Goal: Task Accomplishment & Management: Use online tool/utility

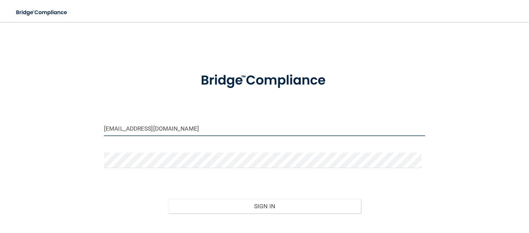
click at [161, 132] on input "[EMAIL_ADDRESS][DOMAIN_NAME]" at bounding box center [264, 128] width 321 height 15
type input "[EMAIL_ADDRESS][DOMAIN_NAME]"
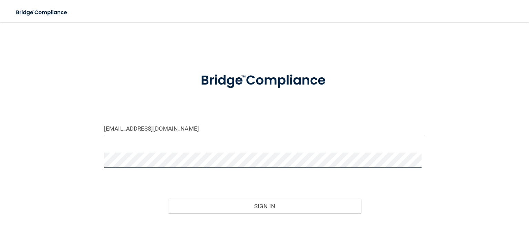
click at [168, 199] on button "Sign In" at bounding box center [264, 206] width 192 height 15
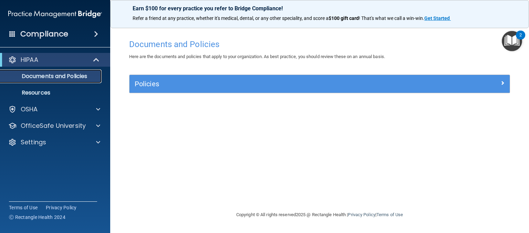
click at [80, 77] on p "Documents and Policies" at bounding box center [51, 76] width 94 height 7
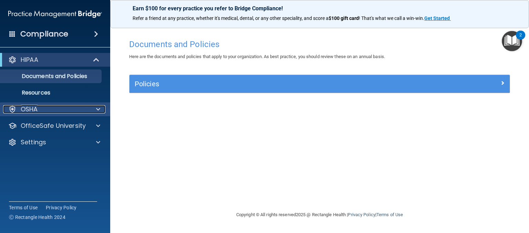
click at [98, 110] on span at bounding box center [98, 109] width 4 height 8
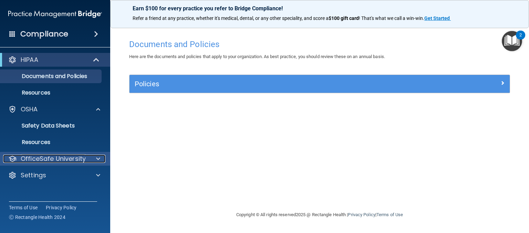
click at [97, 160] on span at bounding box center [98, 159] width 4 height 8
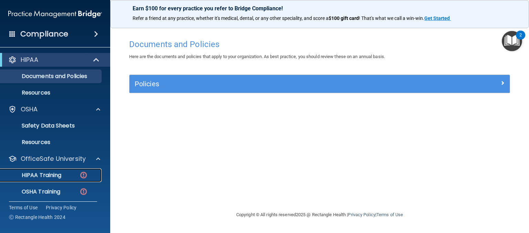
click at [51, 175] on p "HIPAA Training" at bounding box center [32, 175] width 57 height 7
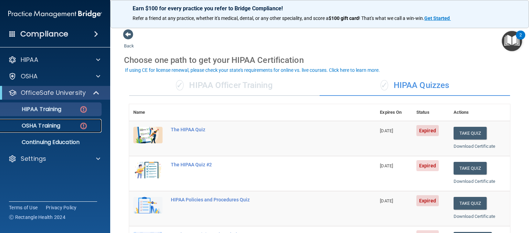
click at [52, 127] on p "OSHA Training" at bounding box center [32, 126] width 56 height 7
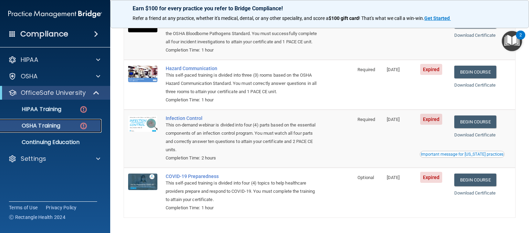
scroll to position [116, 0]
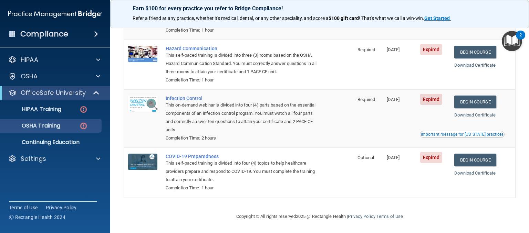
click at [95, 33] on span at bounding box center [96, 34] width 4 height 8
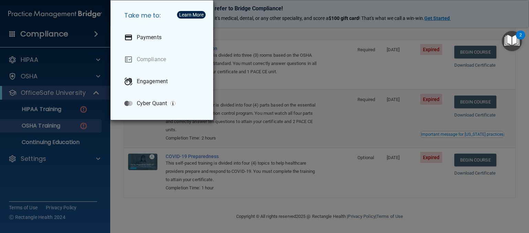
click at [60, 30] on div "Take me to: Payments Compliance Engagement Cyber Quant" at bounding box center [264, 116] width 529 height 233
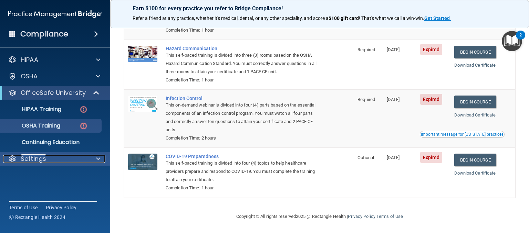
click at [98, 160] on span at bounding box center [98, 159] width 4 height 8
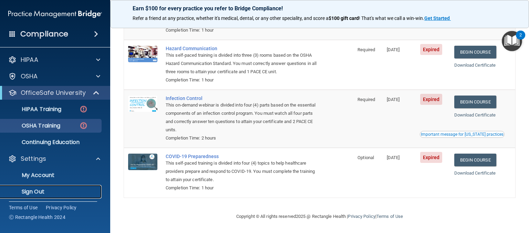
click at [44, 193] on p "Sign Out" at bounding box center [51, 192] width 94 height 7
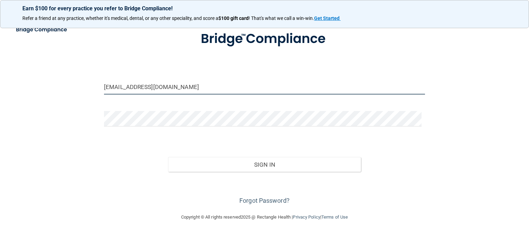
click at [206, 85] on input "beautifuldoor@hotmail.com" at bounding box center [264, 86] width 321 height 15
type input "[EMAIL_ADDRESS][DOMAIN_NAME]"
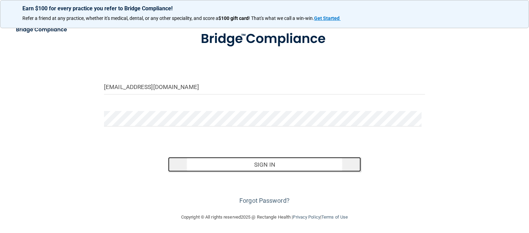
click at [260, 167] on button "Sign In" at bounding box center [264, 164] width 192 height 15
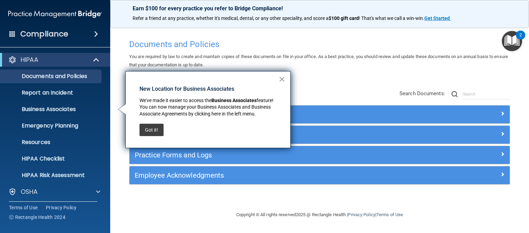
click at [284, 77] on button "×" at bounding box center [281, 79] width 7 height 11
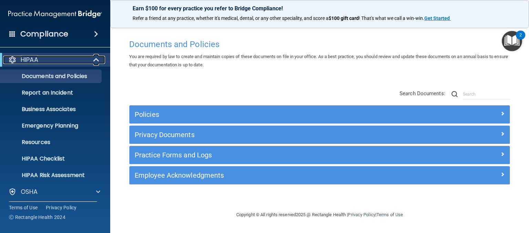
click at [92, 60] on div at bounding box center [96, 60] width 17 height 8
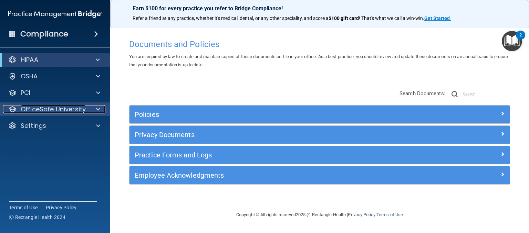
click at [74, 111] on p "OfficeSafe University" at bounding box center [53, 109] width 65 height 8
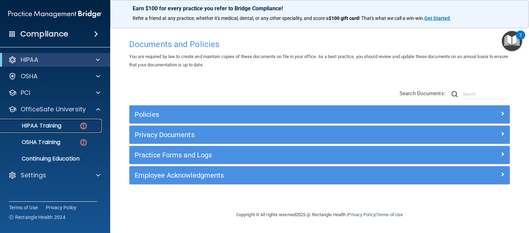
click at [59, 124] on p "HIPAA Training" at bounding box center [32, 126] width 57 height 7
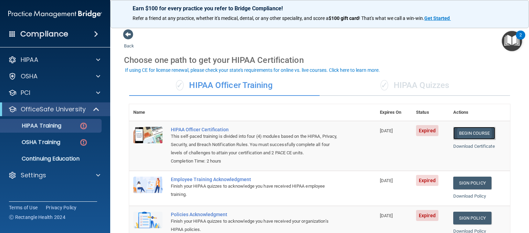
click at [471, 133] on link "Begin Course" at bounding box center [474, 133] width 42 height 13
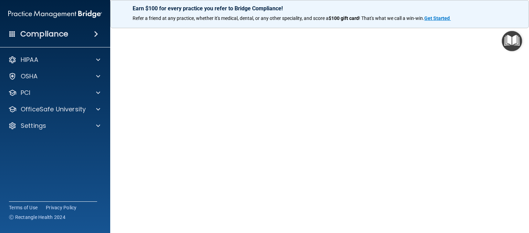
scroll to position [51, 0]
